Goal: Communication & Community: Ask a question

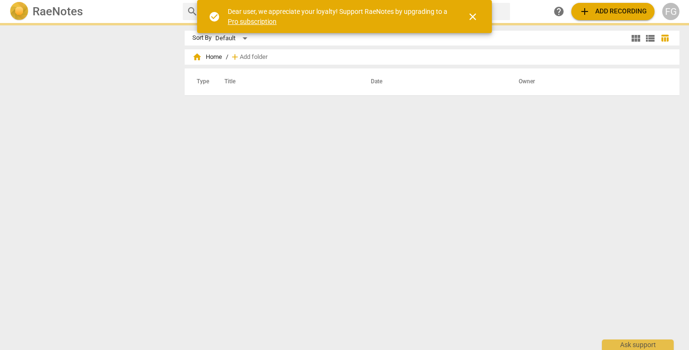
click at [472, 16] on span "close" at bounding box center [472, 16] width 11 height 11
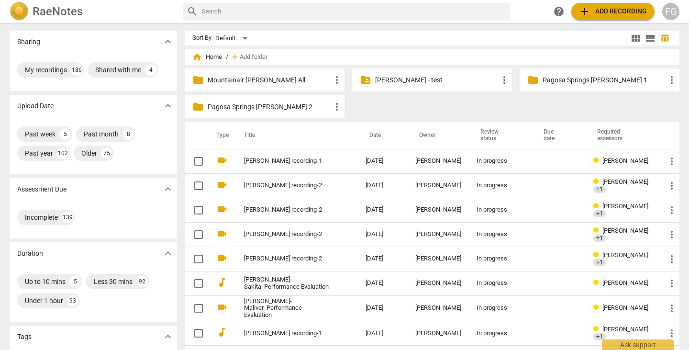
click at [673, 11] on div "FG" at bounding box center [671, 11] width 17 height 17
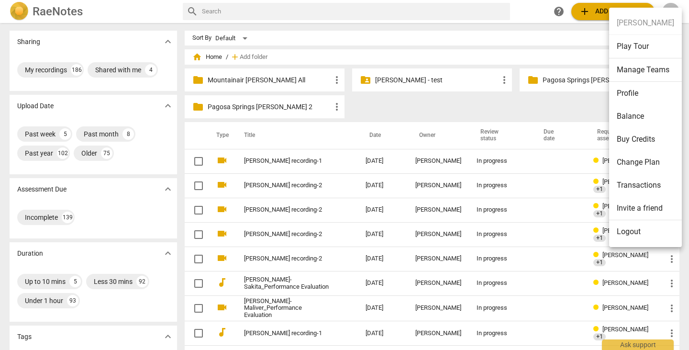
click at [633, 181] on li "Transactions" at bounding box center [646, 185] width 73 height 23
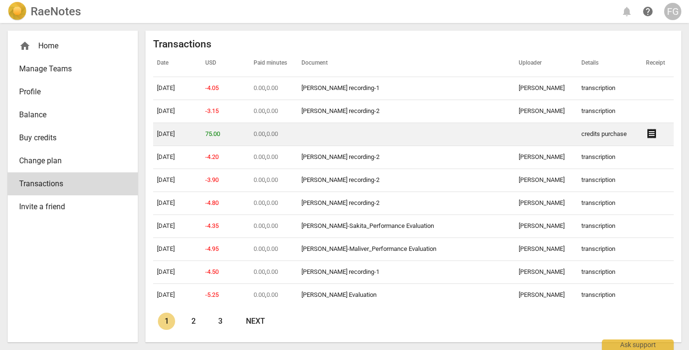
click at [646, 131] on span "receipt" at bounding box center [651, 133] width 11 height 11
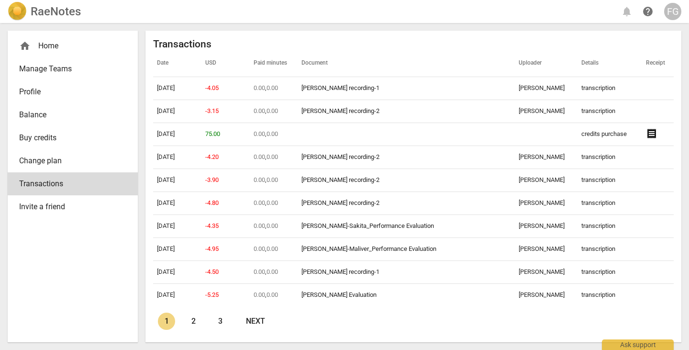
click at [44, 139] on span "Buy credits" at bounding box center [69, 137] width 100 height 11
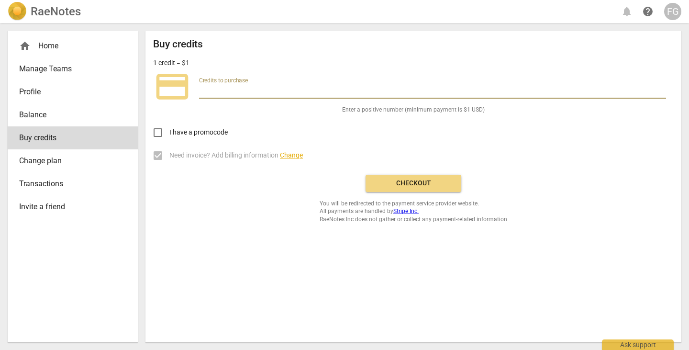
click at [250, 91] on input "number" at bounding box center [432, 92] width 467 height 14
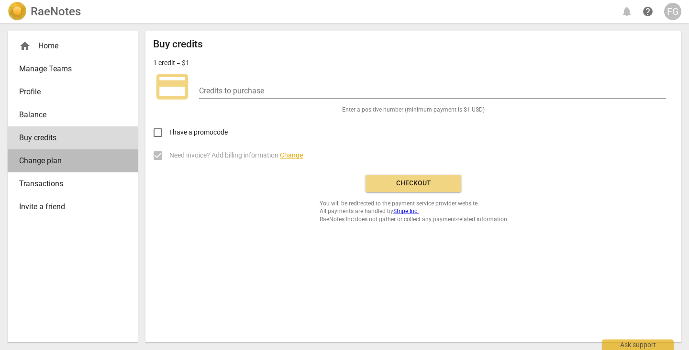
click at [35, 156] on span "Change plan" at bounding box center [69, 160] width 100 height 11
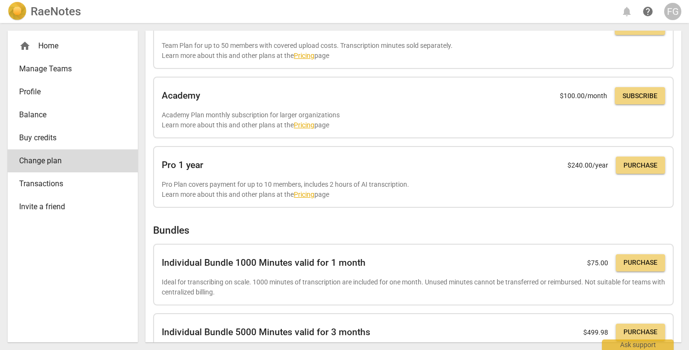
scroll to position [245, 0]
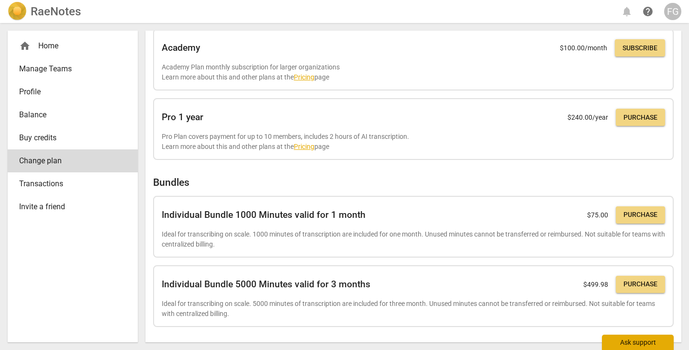
click at [630, 344] on div "Ask support" at bounding box center [638, 342] width 72 height 15
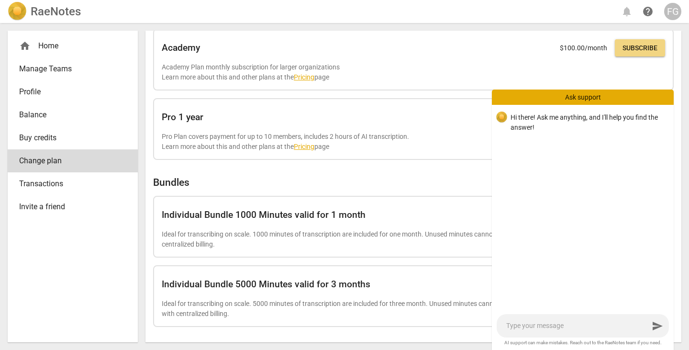
click at [542, 324] on textarea at bounding box center [578, 325] width 143 height 9
type textarea "H"
type textarea "HI"
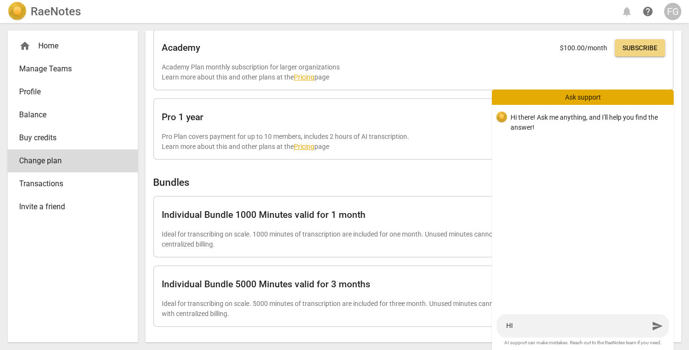
type textarea "HI"
type textarea "H"
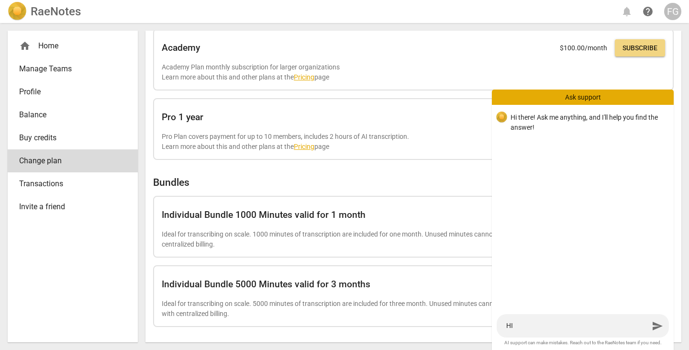
type textarea "H"
type textarea "Hi"
type textarea "Hi!"
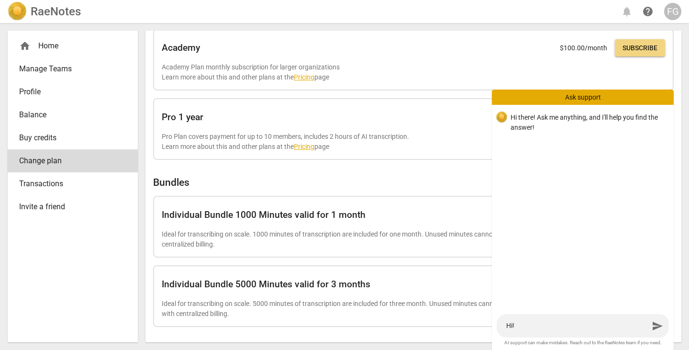
type textarea "Hi!"
type textarea "Hi! I"
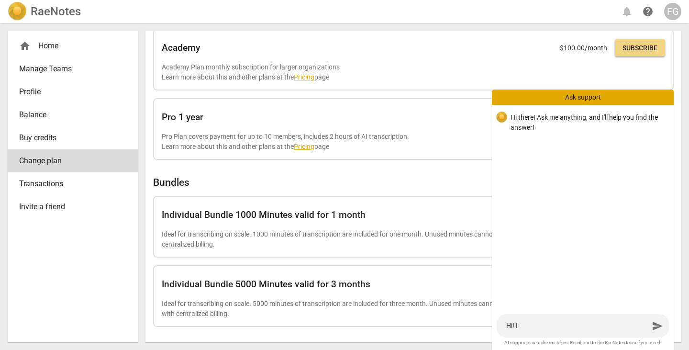
type textarea "Hi! I"
type textarea "Hi! I w"
type textarea "Hi! I wo"
type textarea "Hi! I wou"
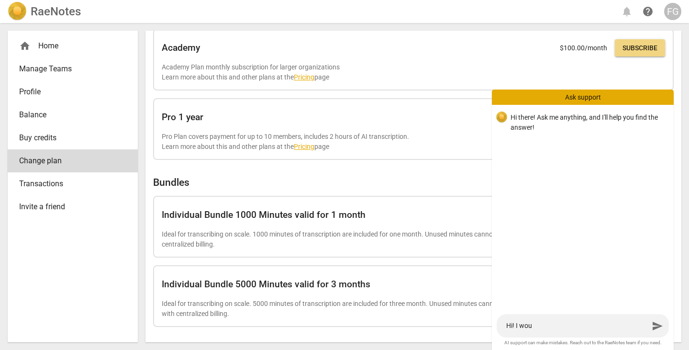
type textarea "Hi! I woul"
type textarea "Hi! I would"
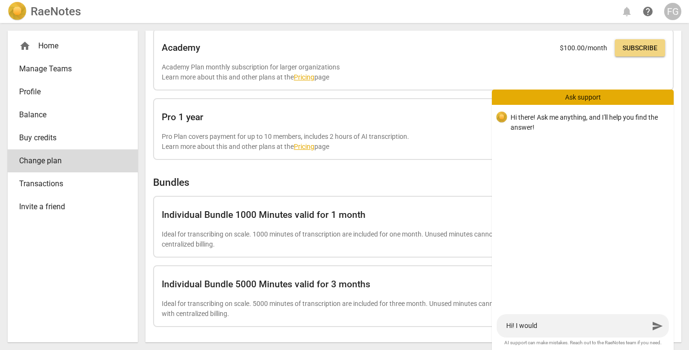
type textarea "Hi! I would"
type textarea "Hi! I would l"
type textarea "Hi! I would li"
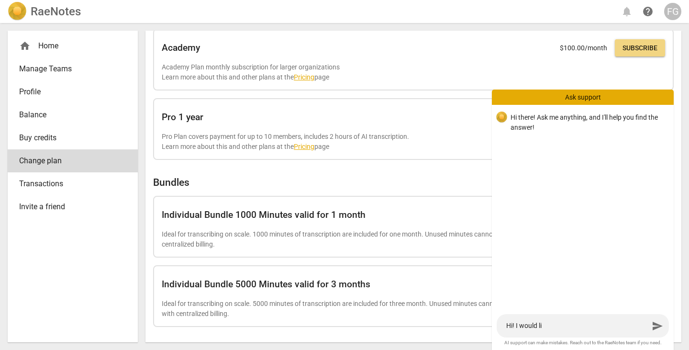
type textarea "Hi! I would lik"
type textarea "Hi! I would like"
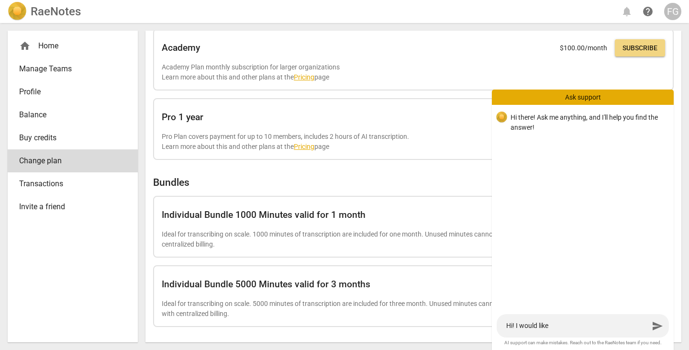
type textarea "Hi! I would like"
type textarea "Hi! I would like t"
type textarea "Hi! I would like to"
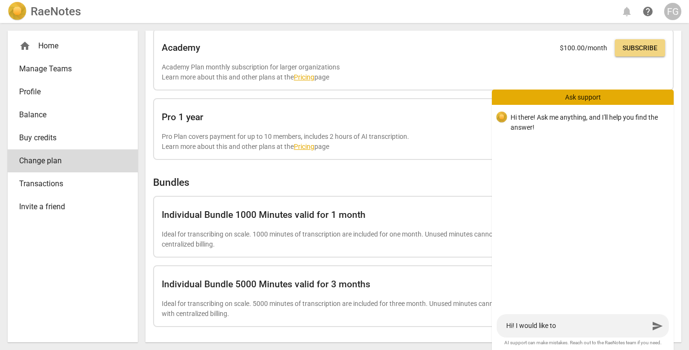
type textarea "Hi! I would like to"
type textarea "Hi! I would like to r"
type textarea "Hi! I would like to re"
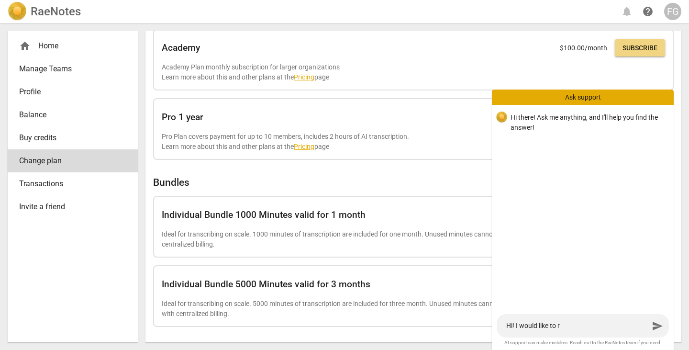
type textarea "Hi! I would like to re"
type textarea "Hi! I would like to rec"
type textarea "Hi! I would like to re"
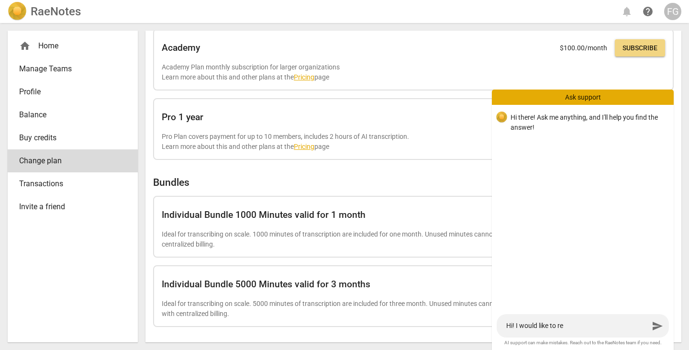
type textarea "Hi! I would like to rea"
type textarea "Hi! I would like to reac"
type textarea "Hi! I would like to reach"
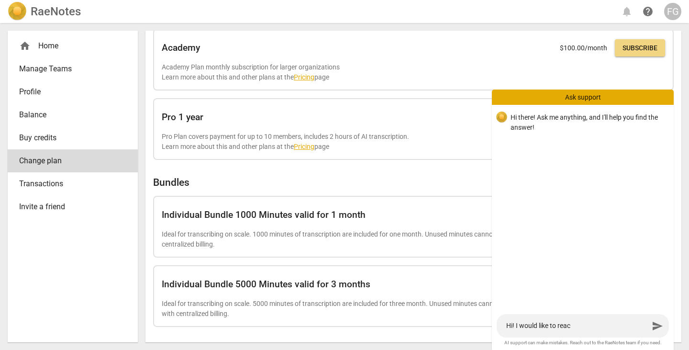
type textarea "Hi! I would like to reach"
type textarea "Hi! I would like to reacho"
type textarea "Hi! I would like to reachou"
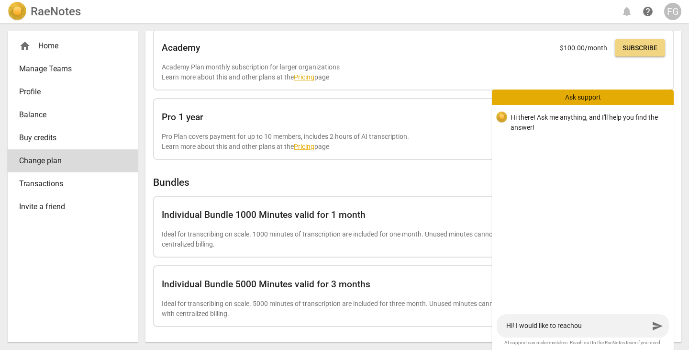
type textarea "Hi! I would like to reacho"
type textarea "Hi! I would like to reach"
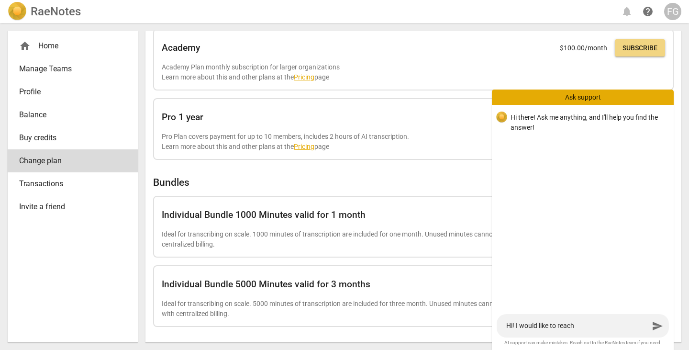
type textarea "Hi! I would like to reach"
type textarea "Hi! I would like to reach o"
type textarea "Hi! I would like to reach ou"
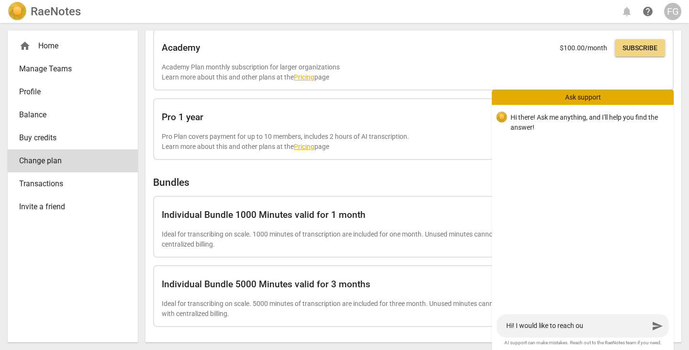
type textarea "Hi! I would like to reach out"
type textarea "Hi! I would like to reach out r"
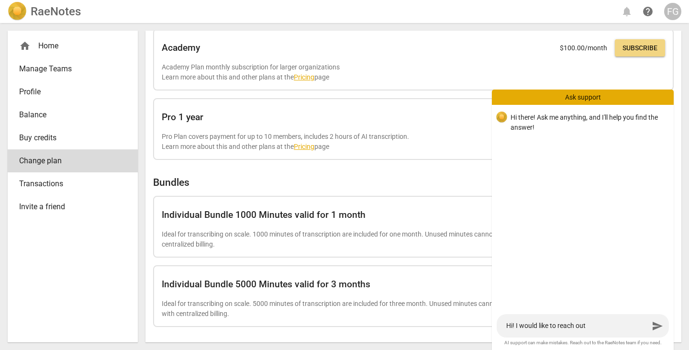
type textarea "Hi! I would like to reach out r"
type textarea "Hi! I would like to reach out re"
type textarea "Hi! I would like to reach out reg"
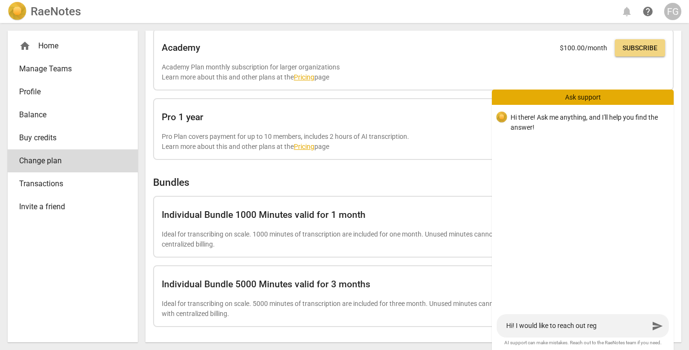
type textarea "Hi! I would like to reach out rega"
type textarea "Hi! I would like to reach out regar"
type textarea "Hi! I would like to reach out regard"
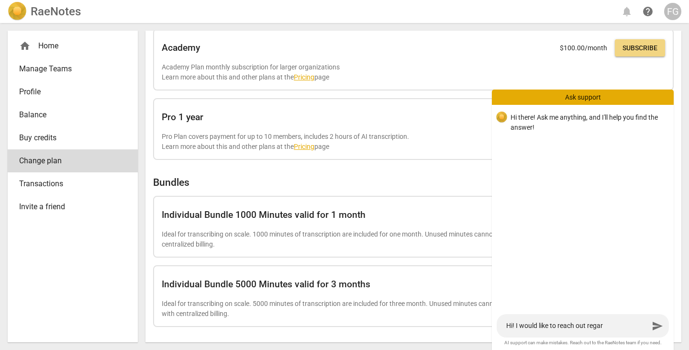
type textarea "Hi! I would like to reach out regard"
type textarea "Hi! I would like to reach out regardi"
type textarea "Hi! I would like to reach out regardin"
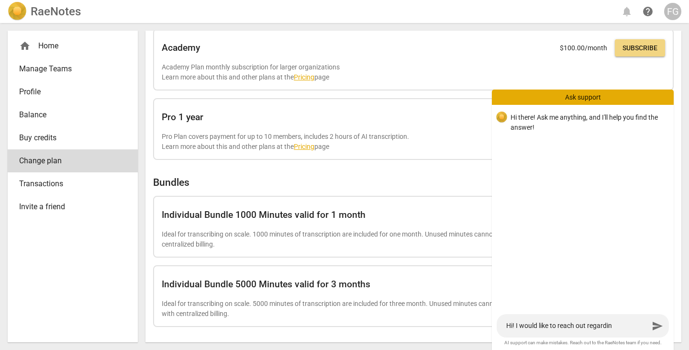
type textarea "Hi! I would like to reach out regarding"
type textarea "Hi! I would like to reach out regarding a"
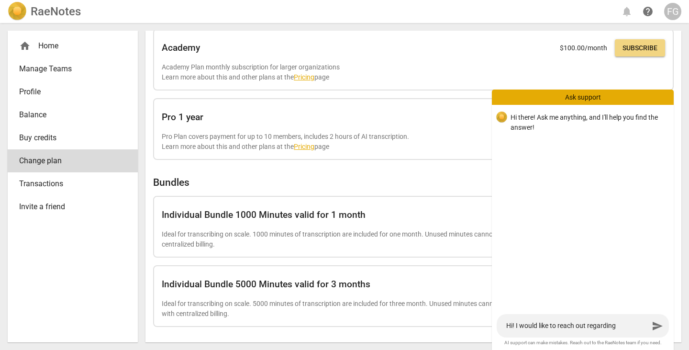
type textarea "Hi! I would like to reach out regarding a"
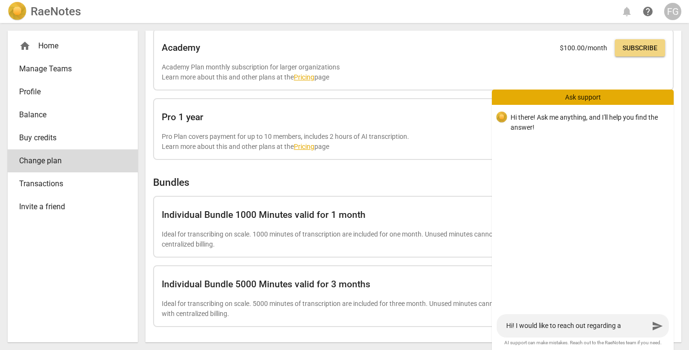
type textarea "Hi! I would like to reach out regarding"
type textarea "Hi! I would like to reach out regarding t"
type textarea "Hi! I would like to reach out regarding th"
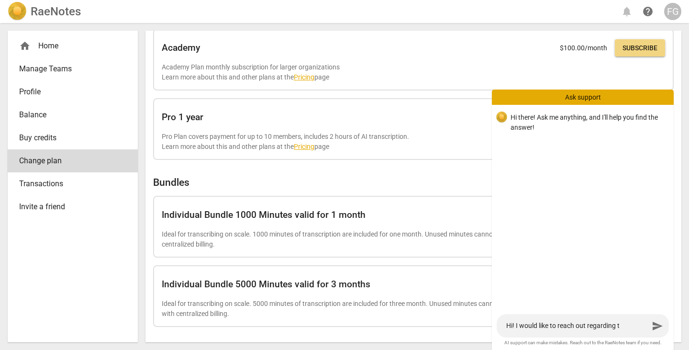
type textarea "Hi! I would like to reach out regarding th"
type textarea "Hi! I would like to reach out regarding the"
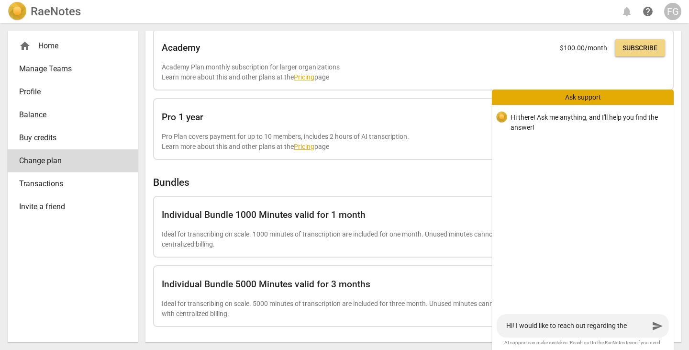
type textarea "Hi! I would like to reach out regarding the I"
type textarea "Hi! I would like to reach out regarding the In"
type textarea "Hi! I would like to reach out regarding the Ind"
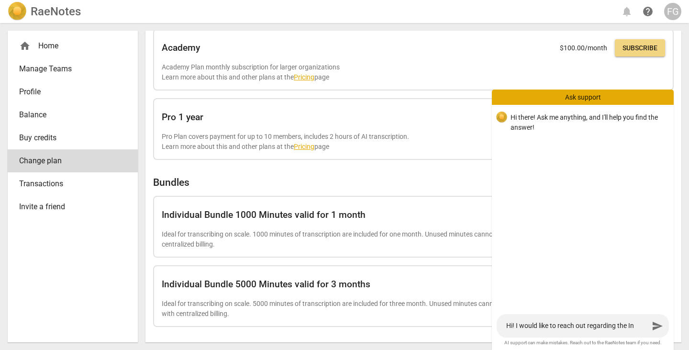
type textarea "Hi! I would like to reach out regarding the Ind"
type textarea "Hi! I would like to reach out regarding the Indi"
type textarea "Hi! I would like to reach out regarding the Indiv"
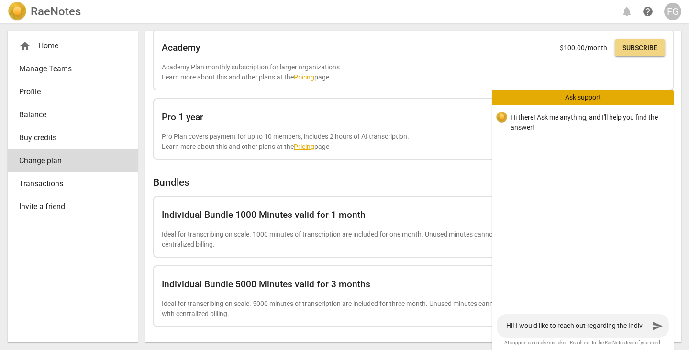
type textarea "Hi! I would like to reach out regarding the Indivi"
type textarea "Hi! I would like to reach out regarding the Individ"
type textarea "Hi! I would like to reach out regarding the Individu"
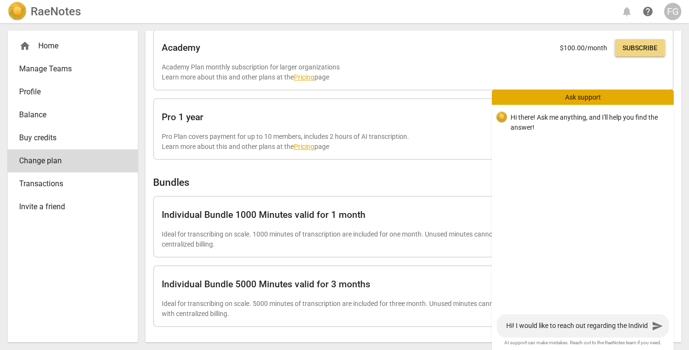
type textarea "Hi! I would like to reach out regarding the Individu"
type textarea "Hi! I would like to reach out regarding the Individua"
type textarea "Hi! I would like to reach out regarding the Individual"
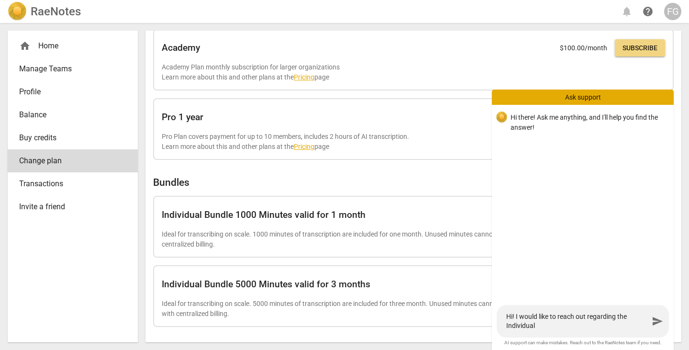
type textarea "Hi! I would like to reach out regarding the Individual"
type textarea "Hi! I would like to reach out regarding the Individual B"
type textarea "Hi! I would like to reach out regarding the Individual Bu"
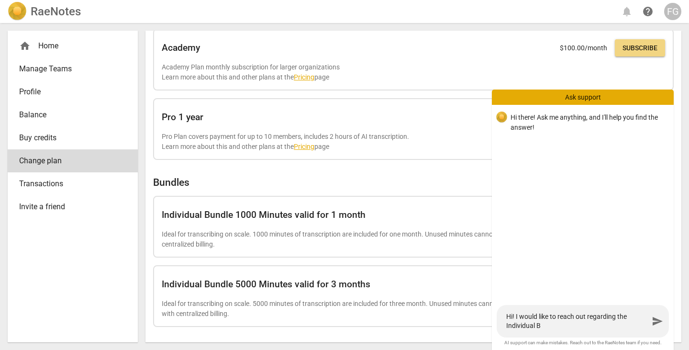
type textarea "Hi! I would like to reach out regarding the Individual Bu"
type textarea "Hi! I would like to reach out regarding the Individual Bun"
type textarea "Hi! I would like to reach out regarding the Individual Bund"
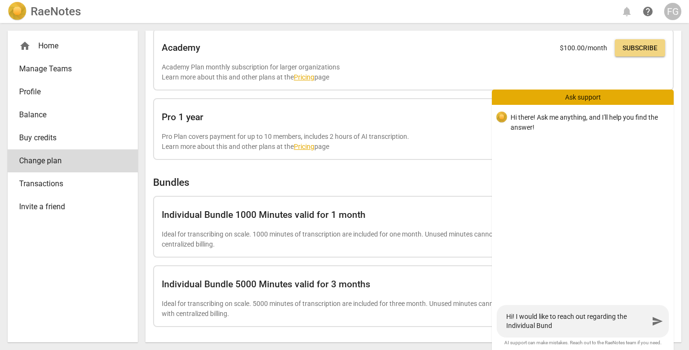
type textarea "Hi! I would like to reach out regarding the Individual Bundl"
type textarea "Hi! I would like to reach out regarding the Individual Bundle"
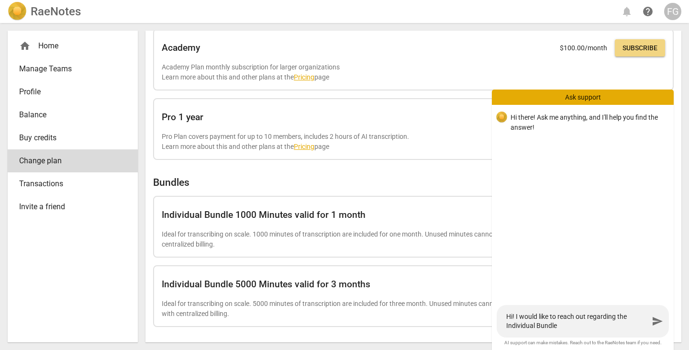
type textarea "Hi! I would like to reach out regarding the Individual Bundle"
type textarea "Hi! I would like to reach out regarding the Individual Bundle 1"
type textarea "Hi! I would like to reach out regarding the Individual Bundle 10"
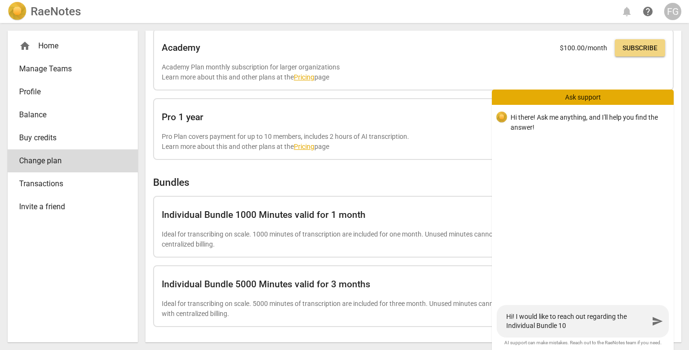
type textarea "Hi! I would like to reach out regarding the Individual Bundle 100"
type textarea "Hi! I would like to reach out regarding the Individual Bundle 1000"
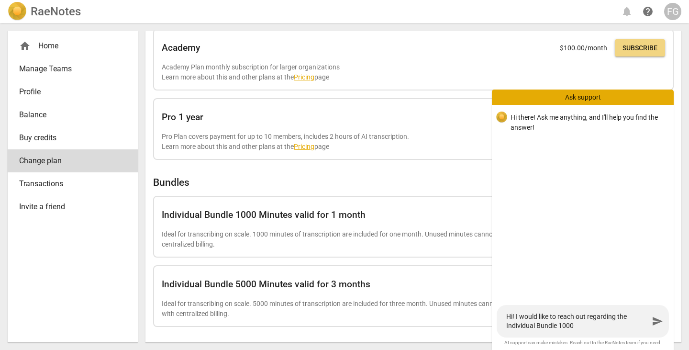
type textarea "Hi! I would like to reach out regarding the Individual Bundle 1000"
type textarea "Hi! I would like to reach out regarding the Individual Bundle 1000 m"
type textarea "Hi! I would like to reach out regarding the Individual Bundle 1000"
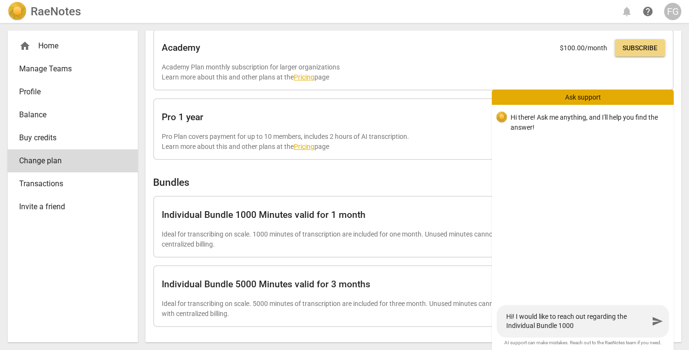
type textarea "Hi! I would like to reach out regarding the Individual Bundle 1000 M"
type textarea "Hi! I would like to reach out regarding the Individual Bundle 1000 Mi"
type textarea "Hi! I would like to reach out regarding the Individual Bundle 1000 Min"
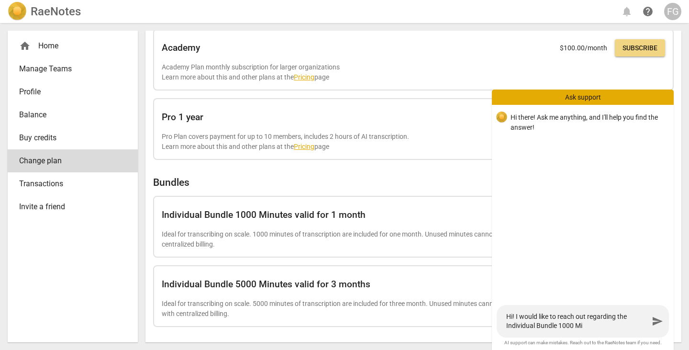
type textarea "Hi! I would like to reach out regarding the Individual Bundle 1000 Min"
type textarea "Hi! I would like to reach out regarding the Individual Bundle 1000 Minu"
type textarea "Hi! I would like to reach out regarding the Individual Bundle 1000 Minut"
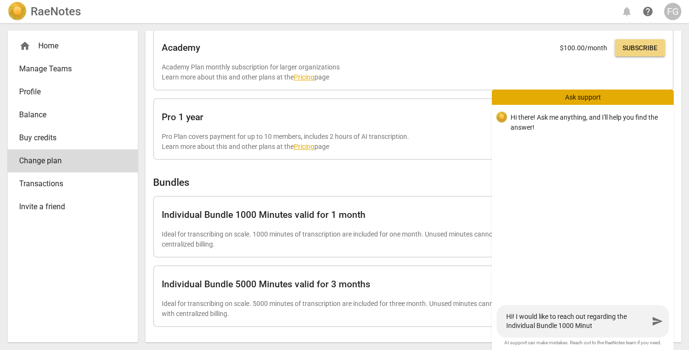
type textarea "Hi! I would like to reach out regarding the Individual Bundle 1000 Minute"
type textarea "Hi! I would like to reach out regarding the Individual Bundle 1000 Minutes"
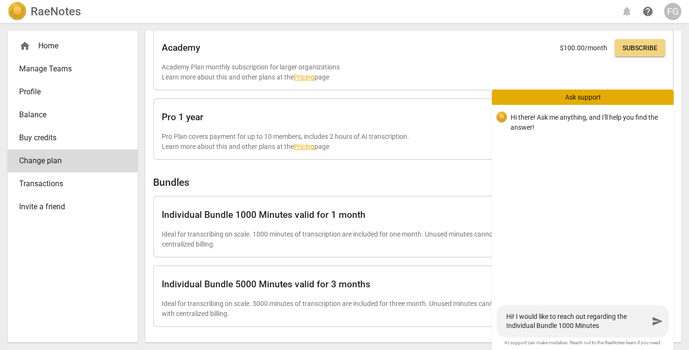
type textarea "Hi! I would like to reach out regarding the Individual Bundle 1000 Minutes"
type textarea "Hi! I would like to reach out regarding the Individual Bundle 1000 Minutes p"
type textarea "Hi! I would like to reach out regarding the Individual Bundle 1000 Minutes pu"
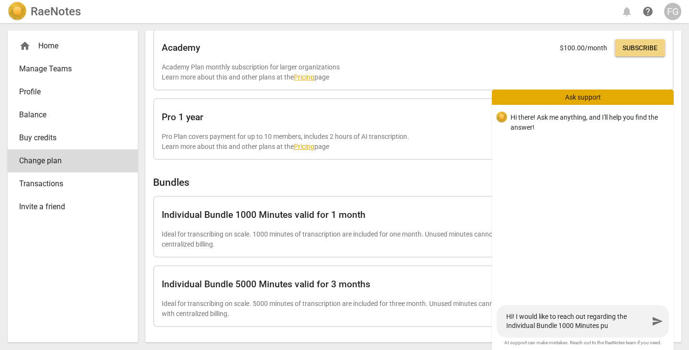
type textarea "Hi! I would like to reach out regarding the Individual Bundle 1000 Minutes pur"
type textarea "Hi! I would like to reach out regarding the Individual Bundle 1000 Minutes purc"
type textarea "Hi! I would like to reach out regarding the Individual Bundle 1000 Minutes purch"
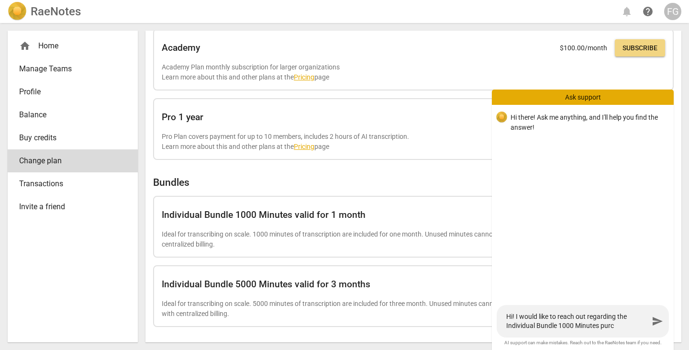
type textarea "Hi! I would like to reach out regarding the Individual Bundle 1000 Minutes purch"
type textarea "Hi! I would like to reach out regarding the Individual Bundle 1000 Minutes purc…"
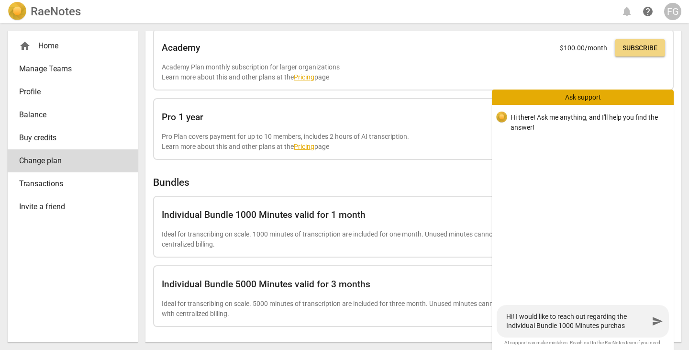
type textarea "Hi! I would like to reach out regarding the Individual Bundle 1000 Minutes purc…"
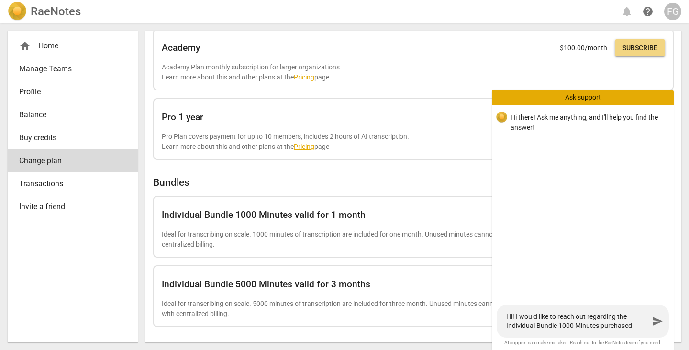
type textarea "Hi! I would like to reach out regarding the Individual Bundle 1000 Minutes purc…"
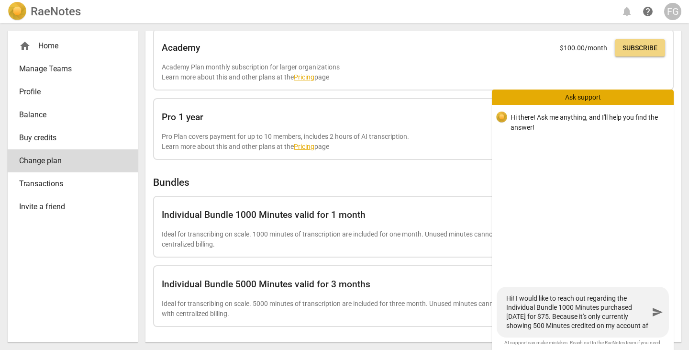
scroll to position [9, 0]
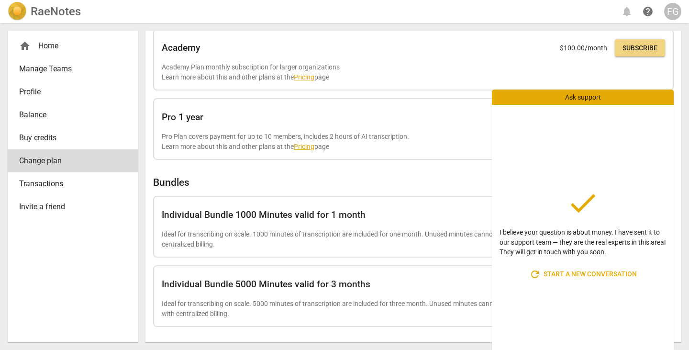
click at [572, 92] on div "Ask support" at bounding box center [583, 97] width 182 height 15
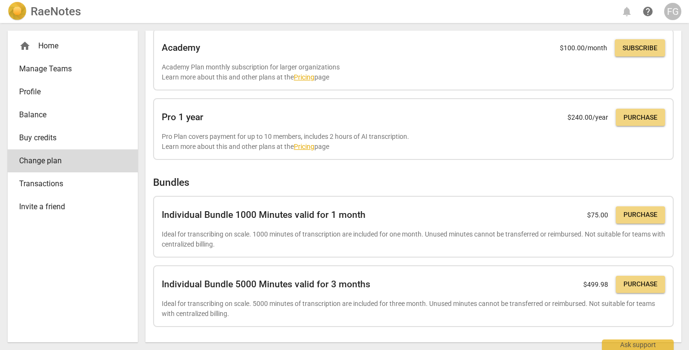
click at [45, 105] on link "Balance" at bounding box center [73, 114] width 130 height 23
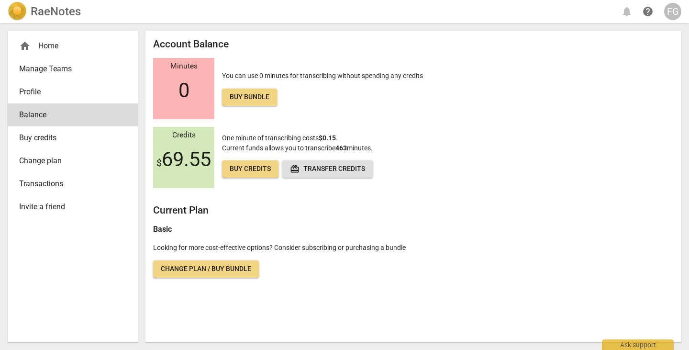
click at [61, 49] on div "home Home" at bounding box center [69, 45] width 100 height 11
